Goal: Information Seeking & Learning: Understand process/instructions

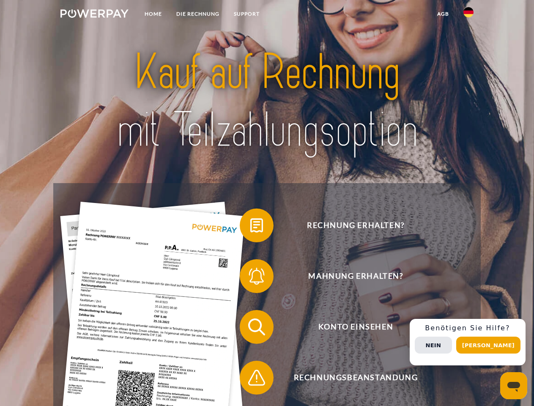
click at [94, 15] on img at bounding box center [94, 13] width 68 height 8
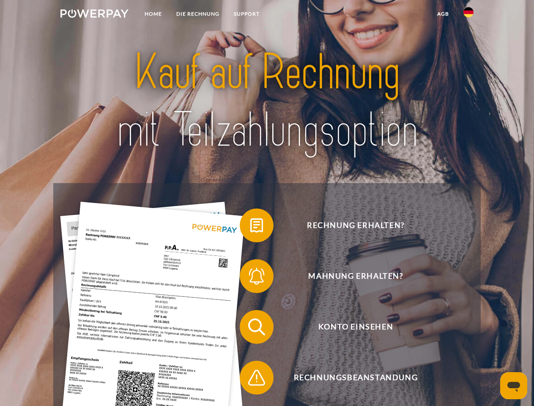
click at [469, 15] on img at bounding box center [468, 12] width 10 height 10
click at [443, 14] on link "agb" at bounding box center [443, 13] width 26 height 15
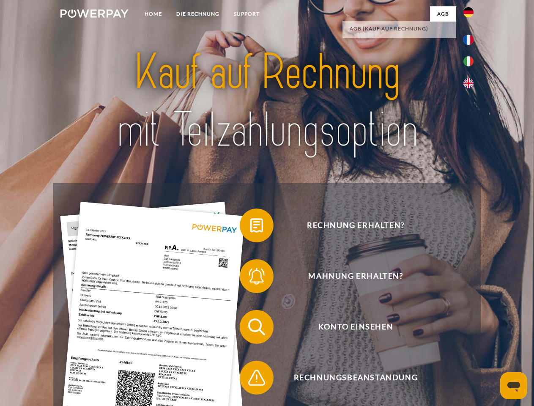
click at [250, 227] on span at bounding box center [244, 225] width 42 height 42
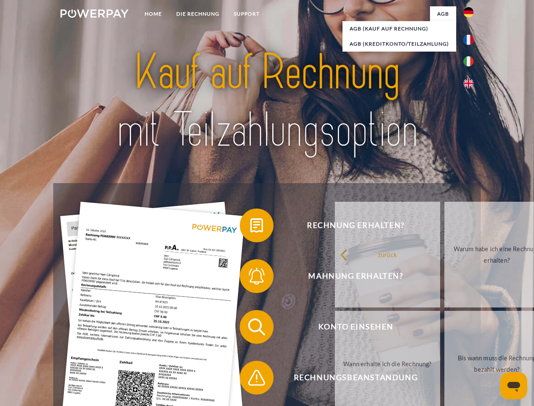
click at [250, 278] on span at bounding box center [244, 276] width 42 height 42
click at [444, 329] on link "Bis wann muss die Rechnung bezahlt werden?" at bounding box center [496, 364] width 105 height 106
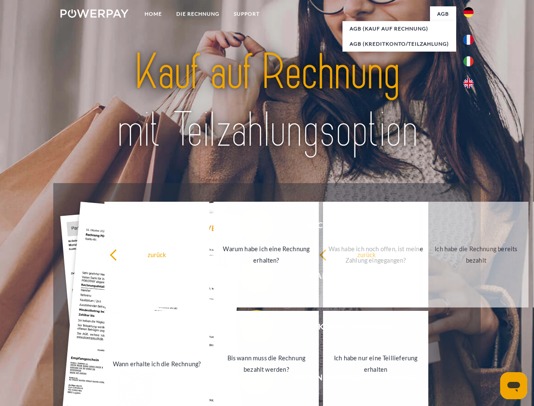
click at [250, 379] on span at bounding box center [244, 377] width 42 height 42
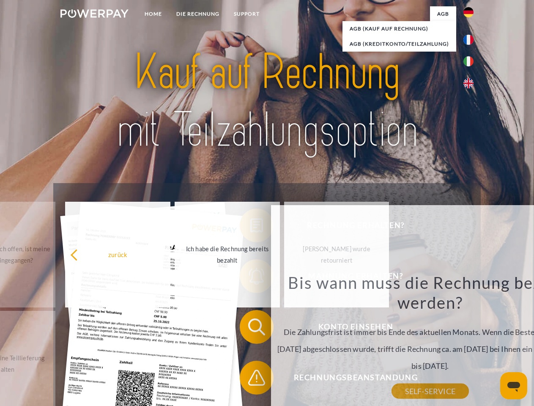
click at [471, 342] on div "Rechnung erhalten? Mahnung erhalten? Konto einsehen" at bounding box center [266, 352] width 427 height 338
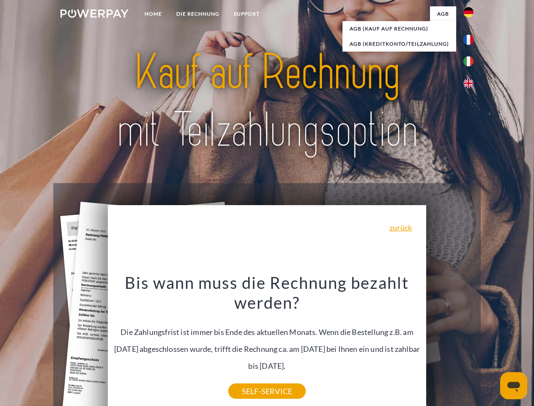
click at [450, 344] on span "Konto einsehen" at bounding box center [355, 327] width 207 height 34
click at [491, 345] on header "Home DIE RECHNUNG SUPPORT" at bounding box center [267, 292] width 534 height 584
